Goal: Entertainment & Leisure: Consume media (video, audio)

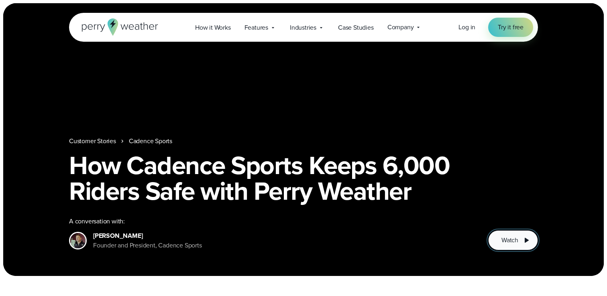
click at [514, 242] on span "Watch" at bounding box center [510, 241] width 17 height 10
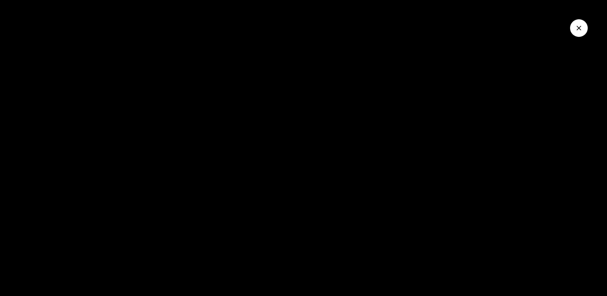
click at [470, 270] on div at bounding box center [303, 148] width 607 height 296
click at [579, 31] on icon "Close Video" at bounding box center [579, 28] width 8 height 8
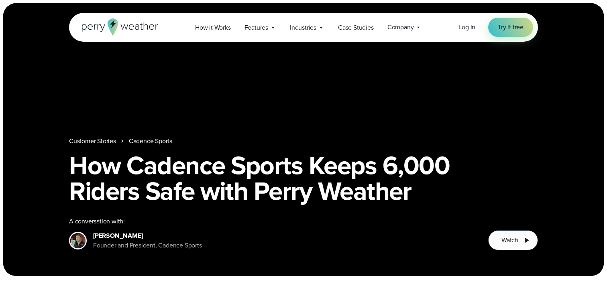
click at [367, 108] on div "Customer Stories Cadence Sports How Cadence Sports Keeps 6,000 Riders Safe with…" at bounding box center [303, 139] width 601 height 273
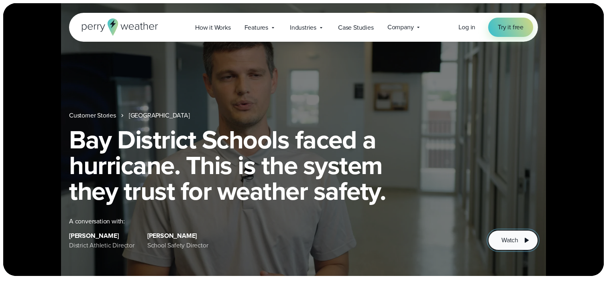
click at [508, 241] on span "Watch" at bounding box center [510, 241] width 17 height 10
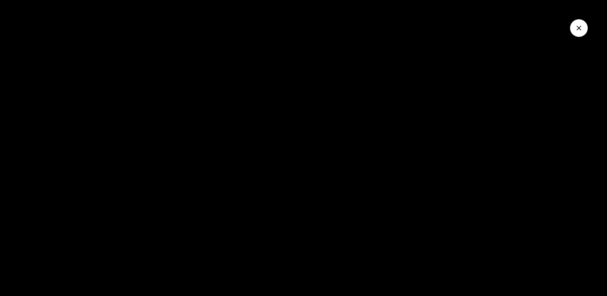
click at [578, 35] on button "Close Video" at bounding box center [579, 28] width 18 height 18
